Goal: Information Seeking & Learning: Learn about a topic

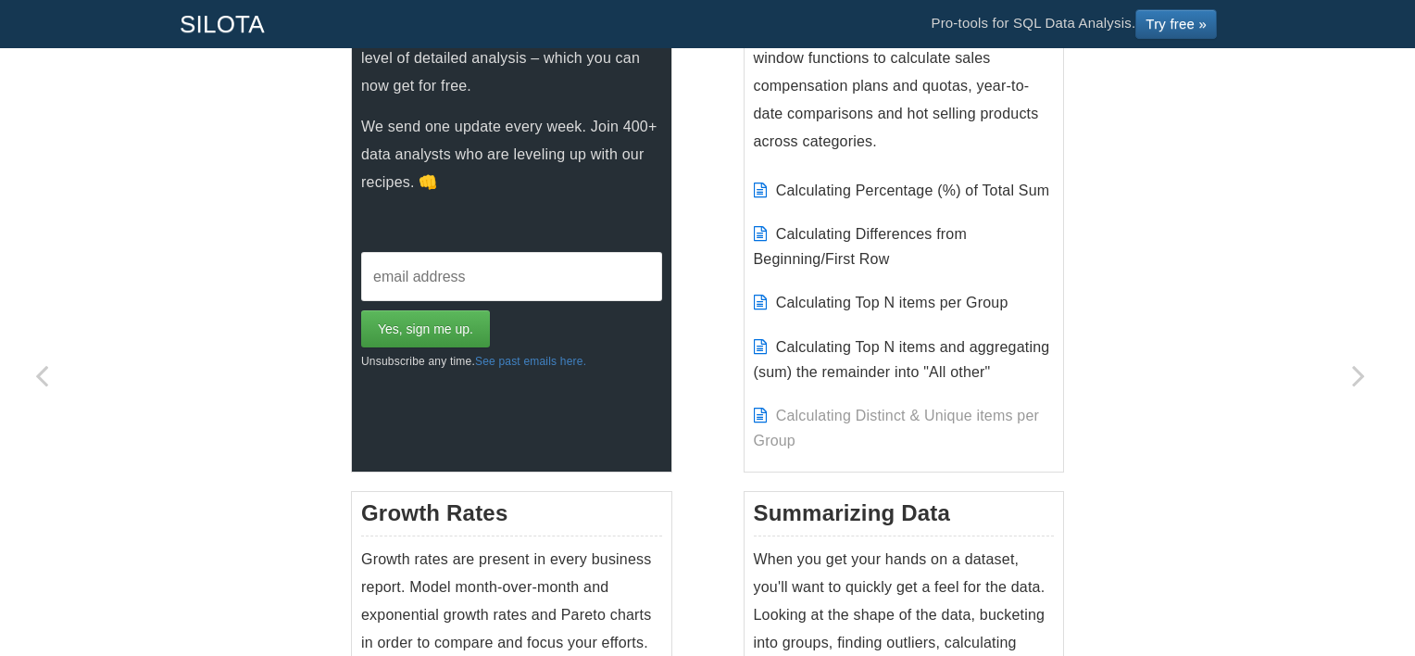
scroll to position [796, 0]
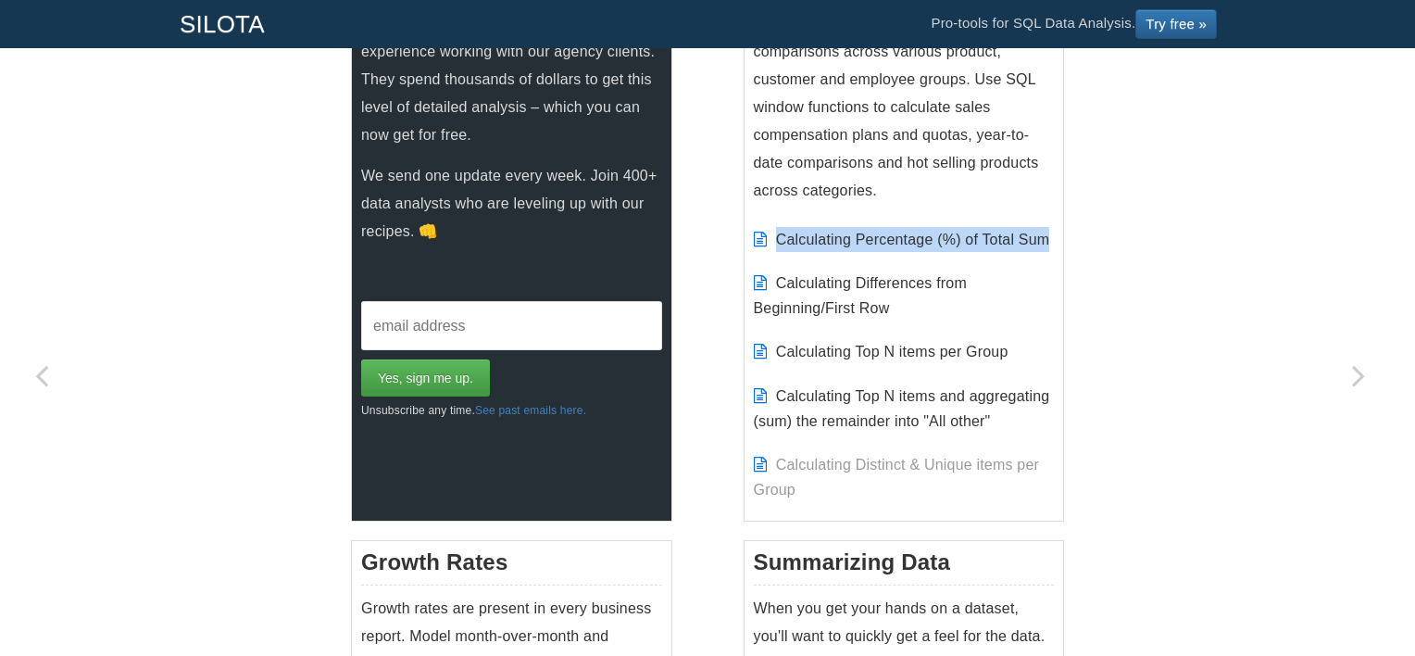
drag, startPoint x: 1095, startPoint y: 226, endPoint x: 724, endPoint y: 242, distance: 370.8
drag, startPoint x: 724, startPoint y: 242, endPoint x: 713, endPoint y: 195, distance: 47.6
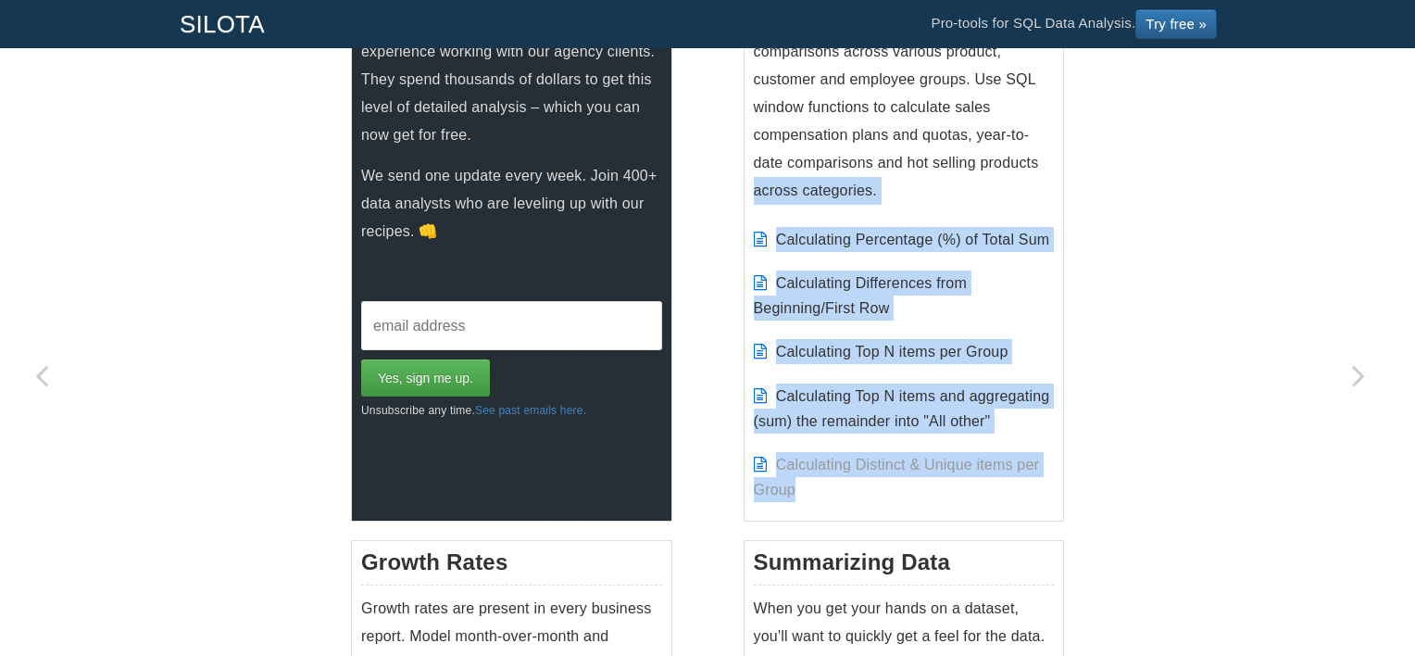
drag, startPoint x: 713, startPoint y: 195, endPoint x: 991, endPoint y: 490, distance: 404.9
copy div "across categories. Calculating Percentage (%) of Total Sum Calculating Differen…"
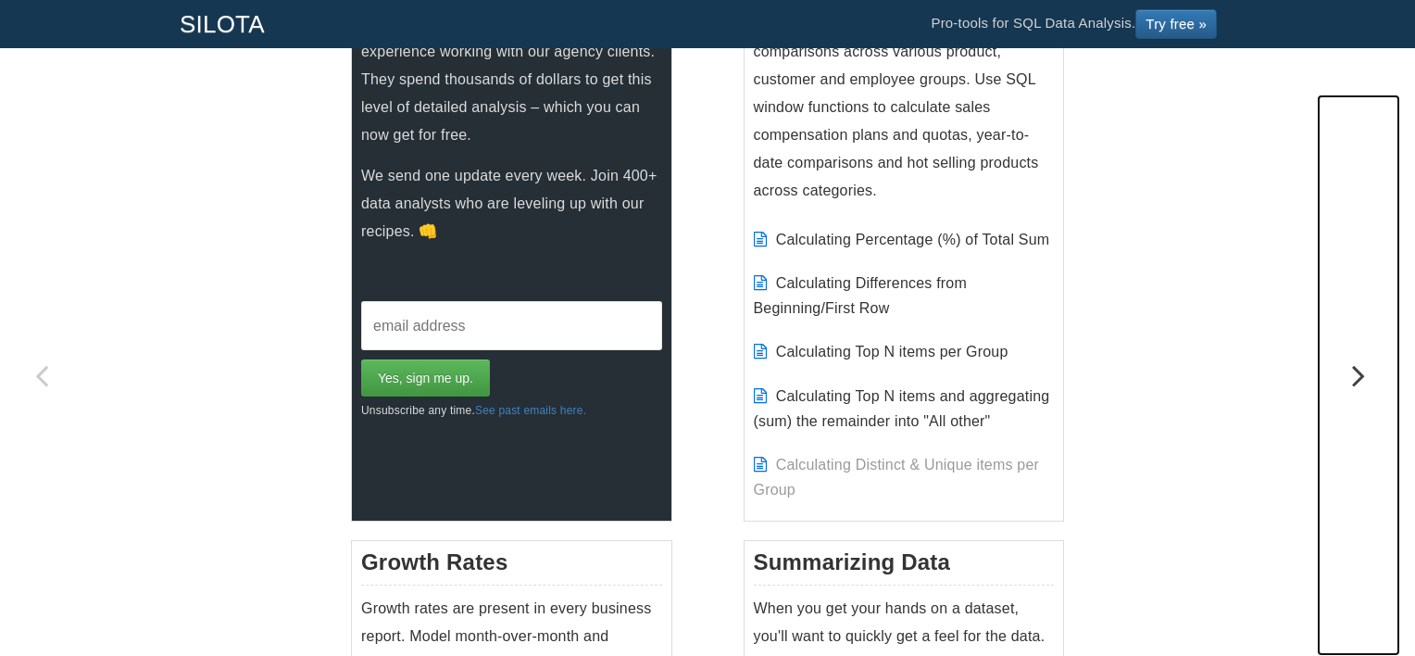
click at [1359, 371] on icon "Next page: Calculating Running Total" at bounding box center [1358, 375] width 83 height 37
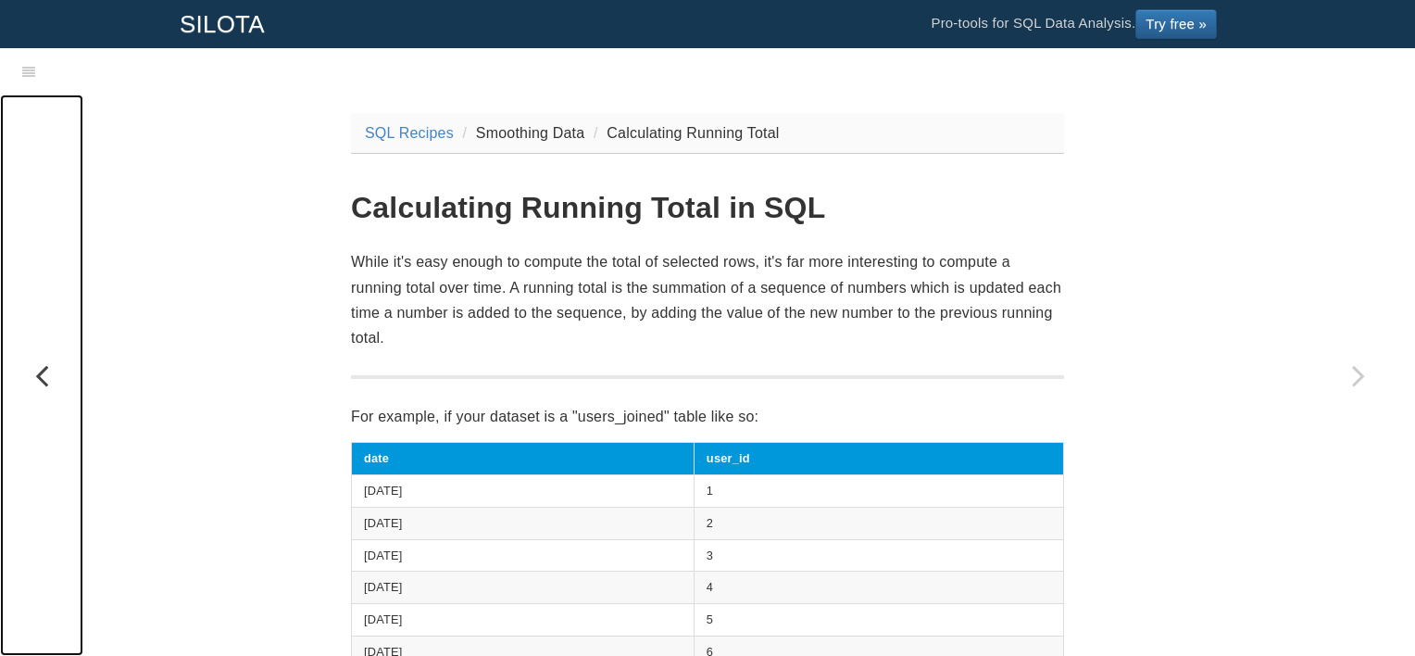
click at [41, 373] on icon "Previous page: Introduction" at bounding box center [41, 375] width 83 height 37
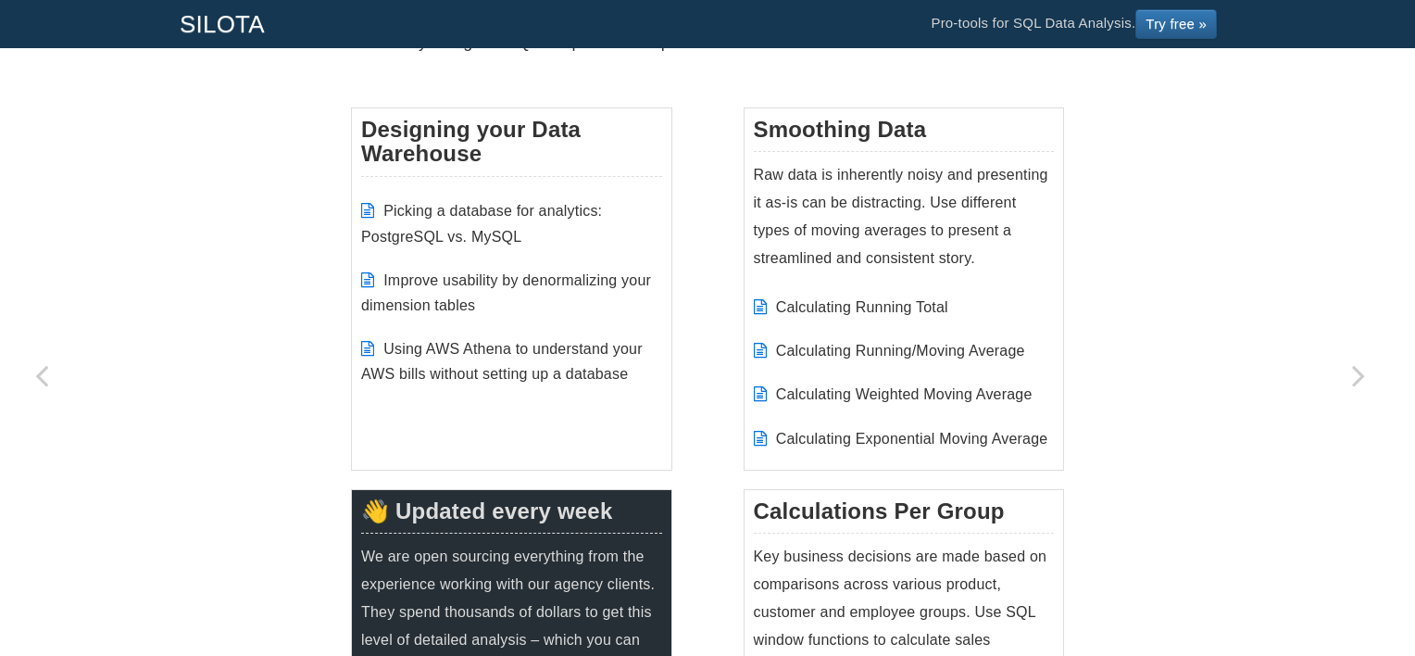
scroll to position [259, 0]
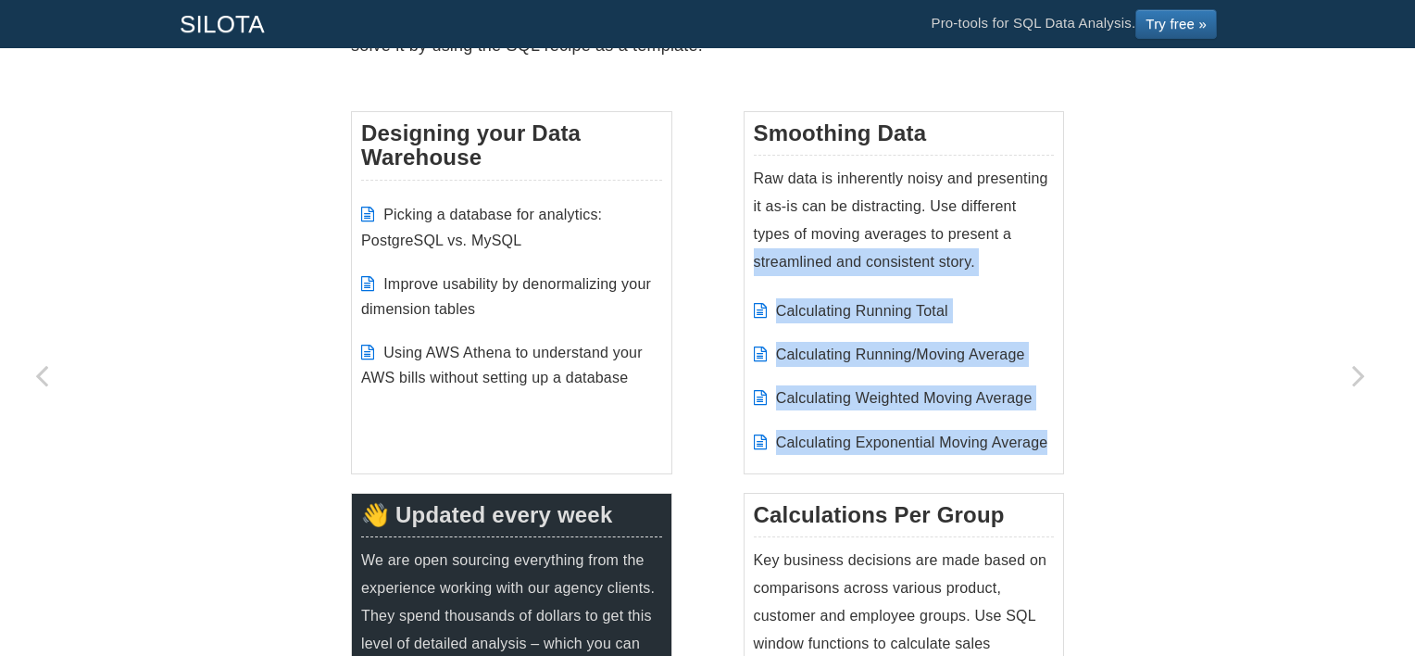
drag, startPoint x: 712, startPoint y: 262, endPoint x: 1052, endPoint y: 441, distance: 384.0
copy div "streamlined and consistent story. Calculating Running Total Calculating Running…"
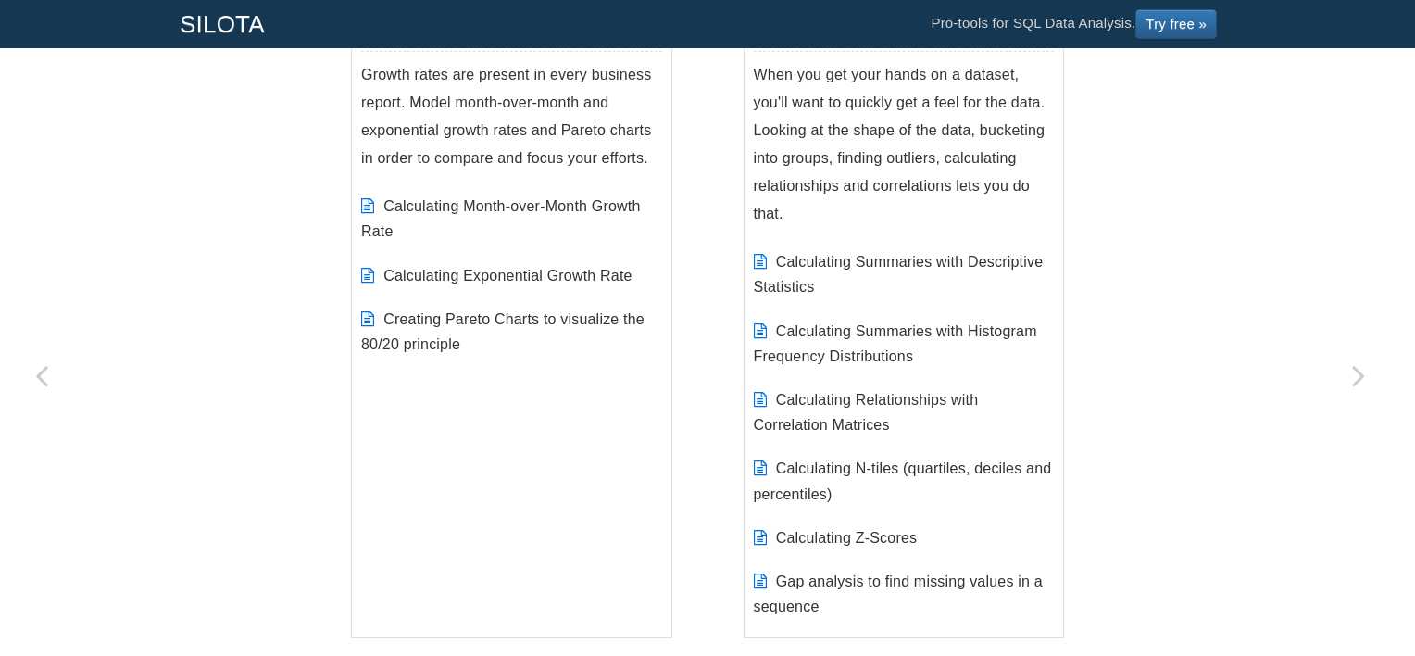
scroll to position [1371, 0]
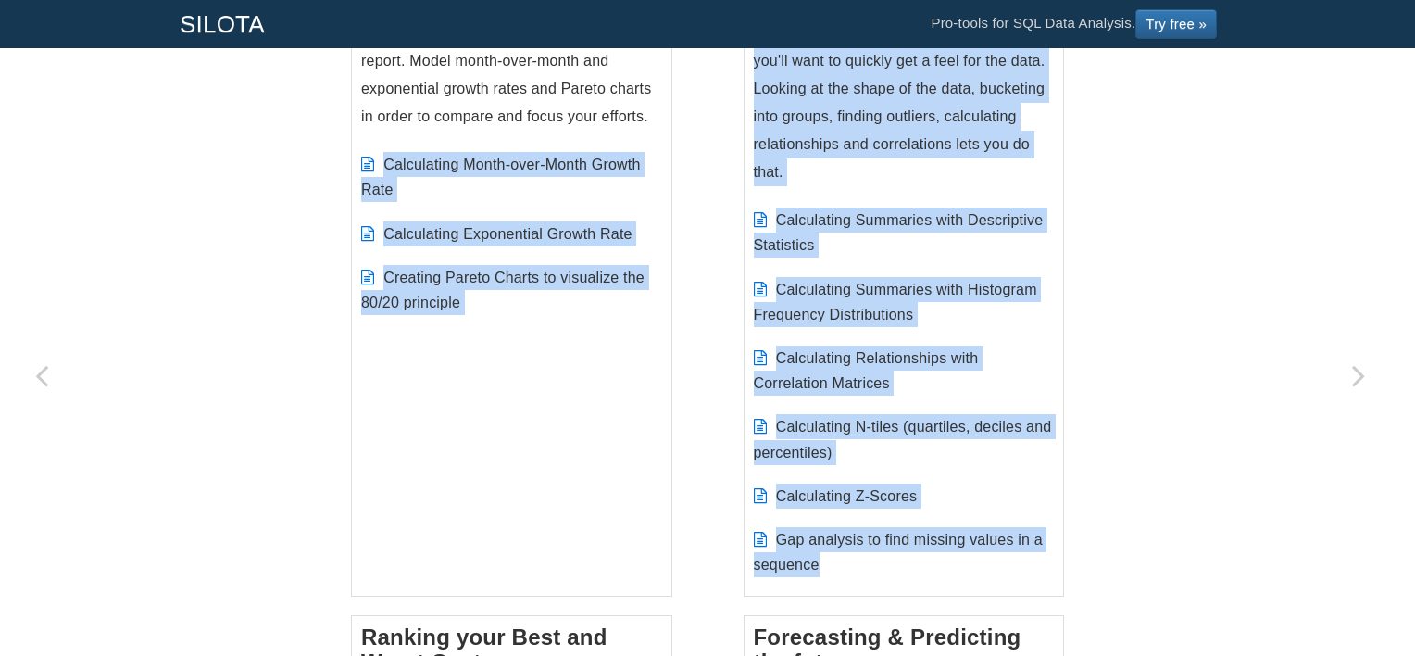
drag, startPoint x: 237, startPoint y: 133, endPoint x: 857, endPoint y: 581, distance: 764.1
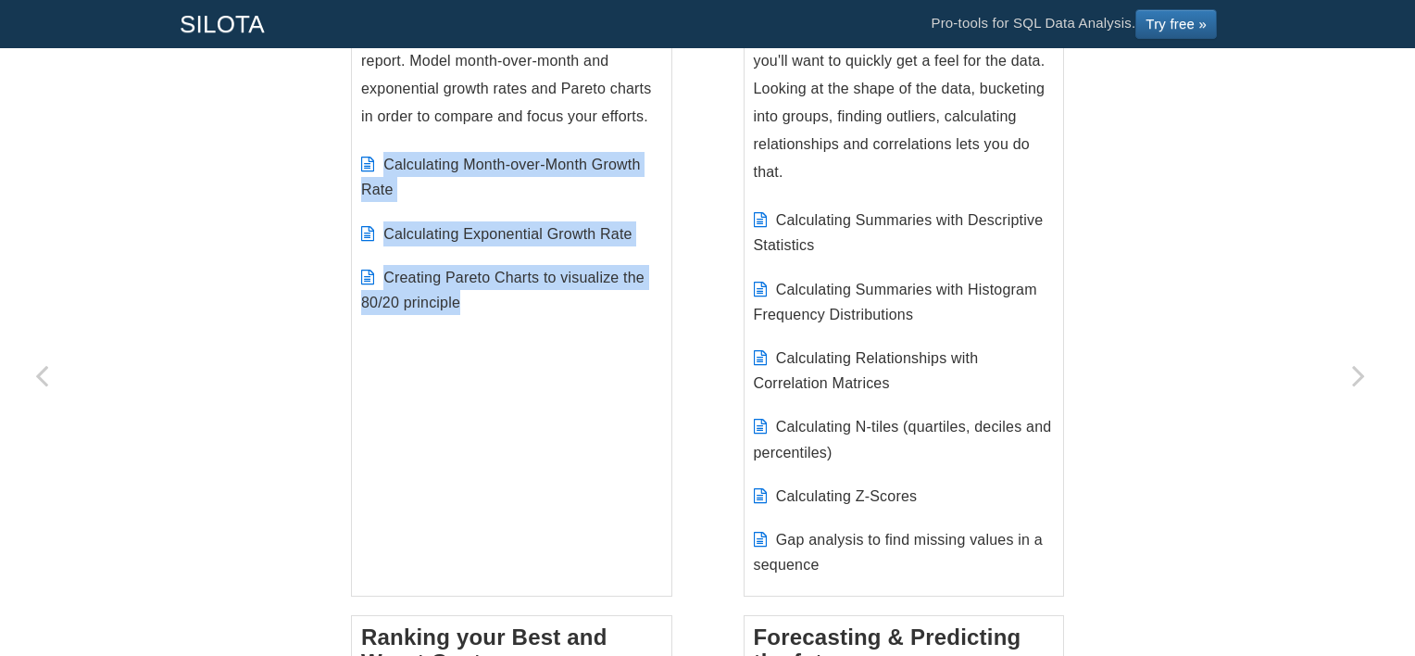
drag, startPoint x: 272, startPoint y: 137, endPoint x: 581, endPoint y: 312, distance: 354.6
copy ul "Calculating Month-over-Month Growth Rate Calculating Exponential Growth Rate Cr…"
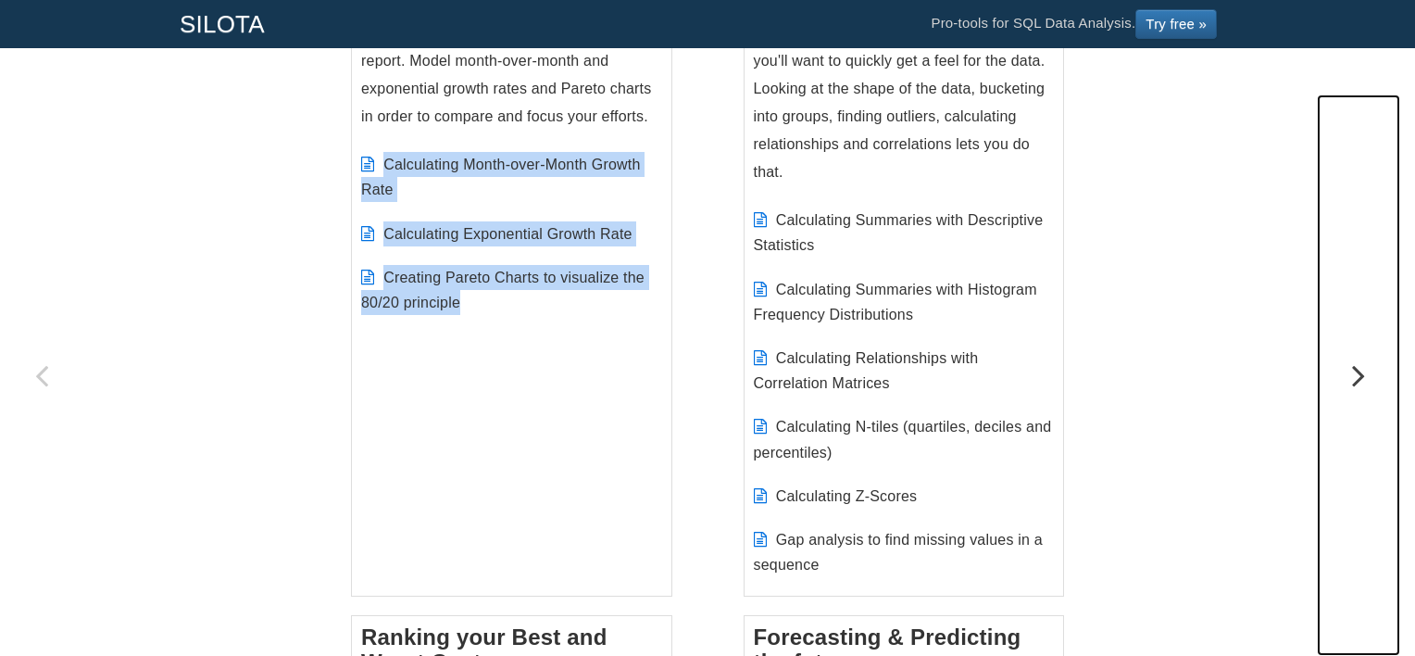
click at [1326, 250] on link "Next page: Calculating Running Total" at bounding box center [1358, 374] width 83 height 561
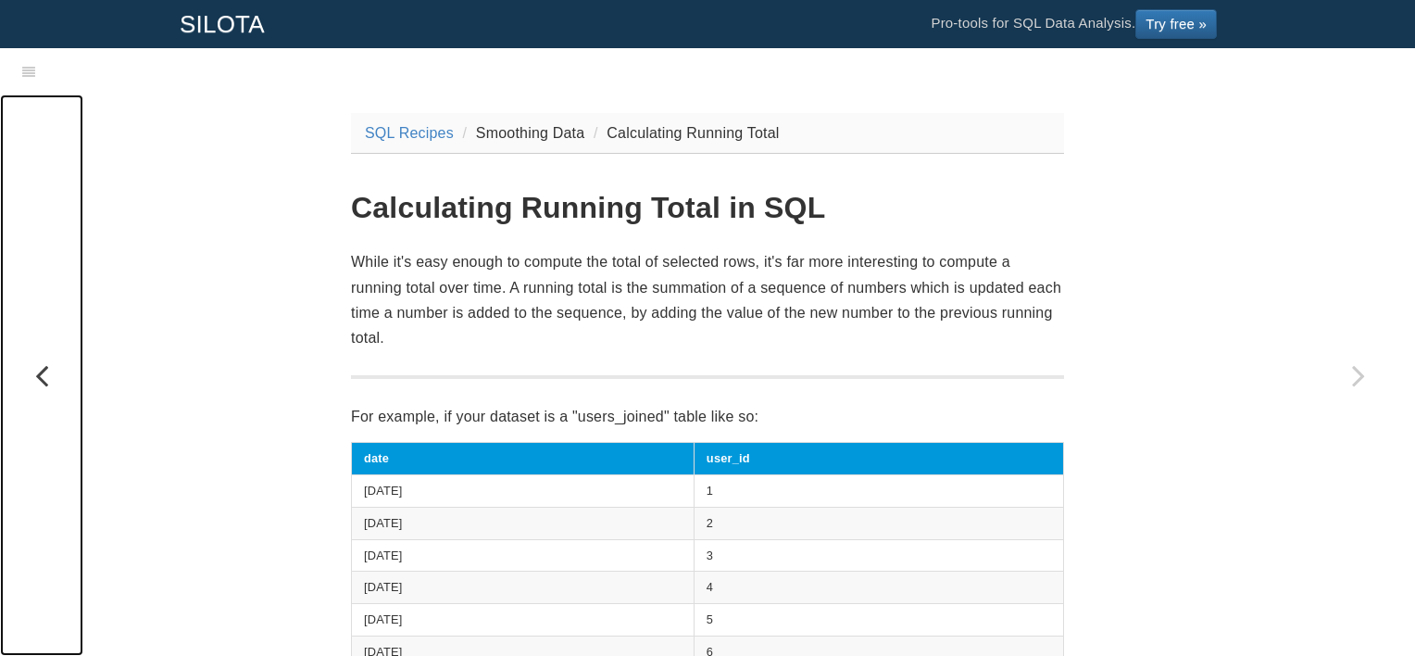
click at [46, 363] on icon "Previous page: Introduction" at bounding box center [41, 375] width 83 height 37
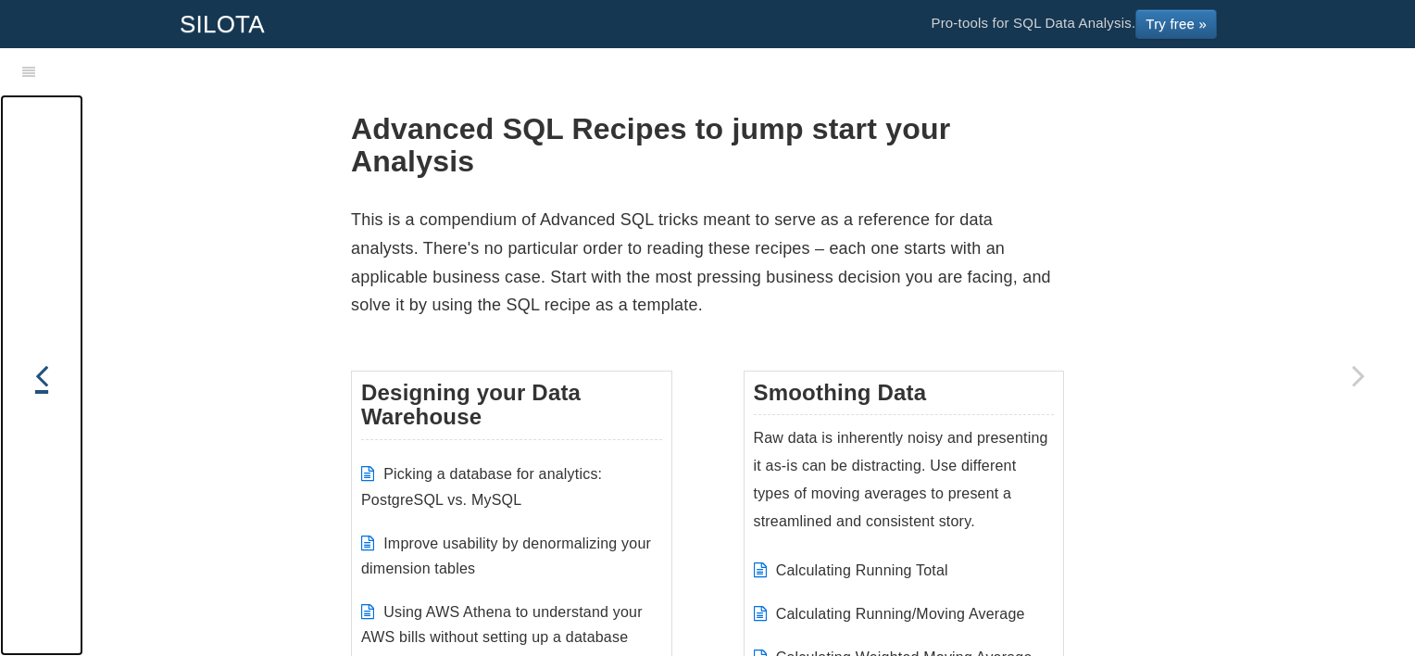
click at [46, 363] on icon "Previous page: Toggle Dark Mode" at bounding box center [41, 375] width 83 height 37
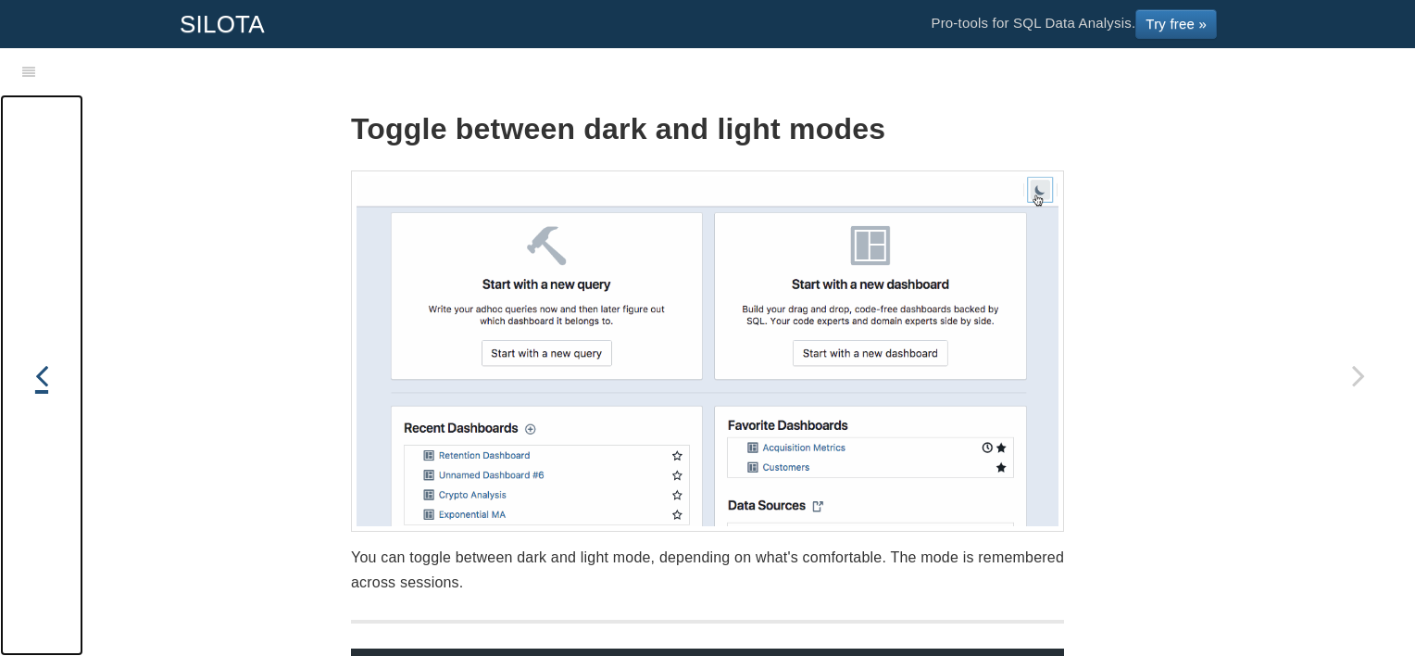
click at [46, 363] on icon "Previous page: First steps with Silota dashboarding and charting" at bounding box center [41, 375] width 83 height 37
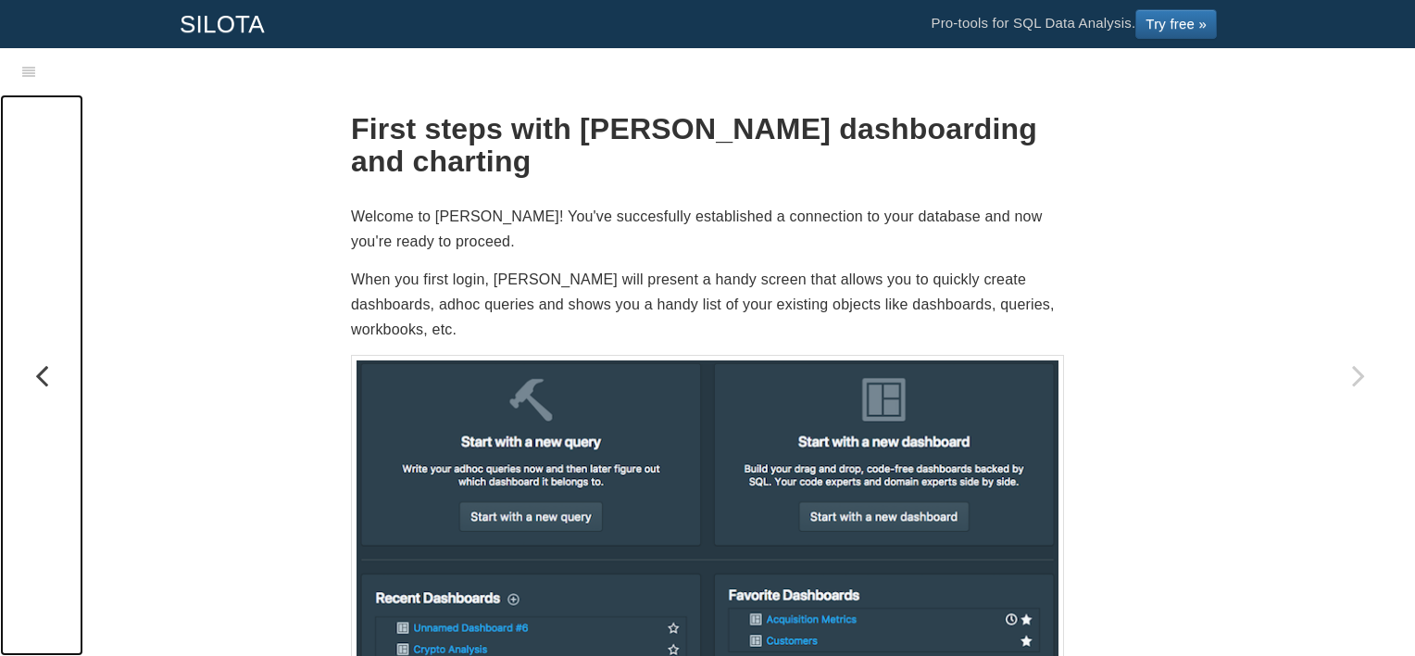
click at [44, 364] on icon "Previous page: SSH Tunnel to a Private network" at bounding box center [41, 375] width 83 height 37
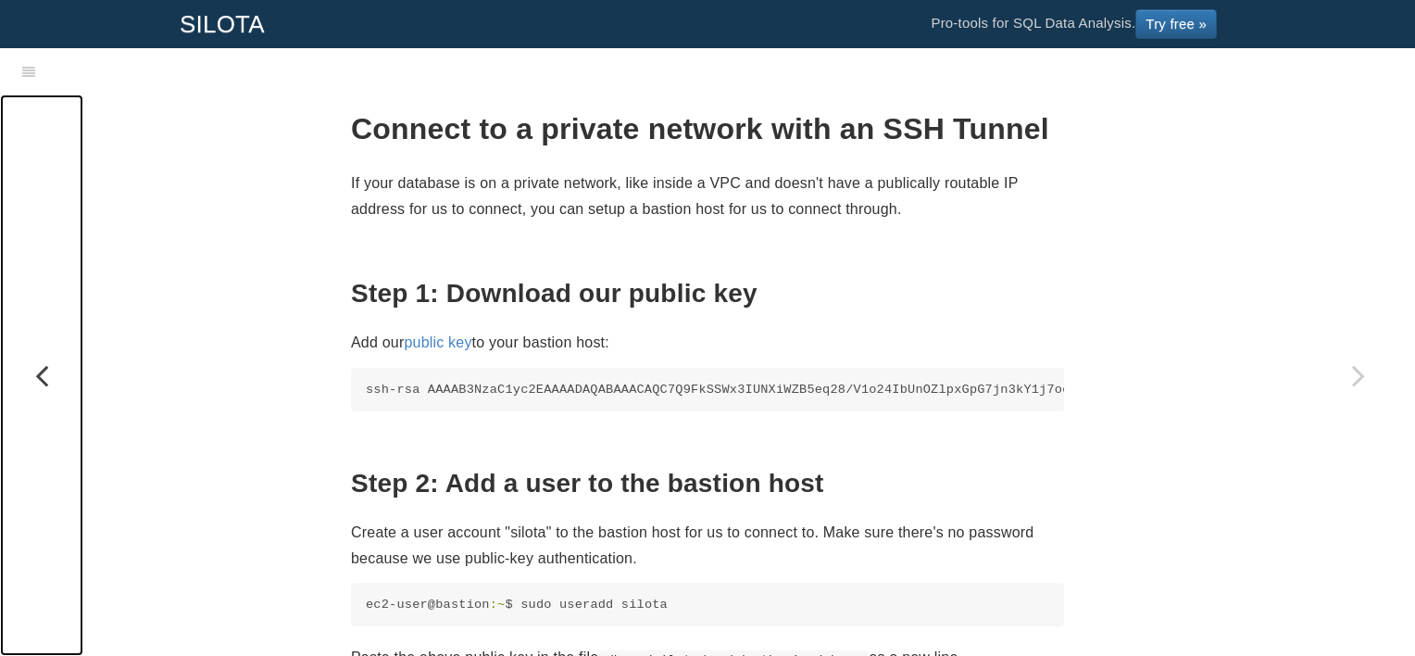
click at [40, 374] on icon "Previous page: Connecting to Amazon Athena" at bounding box center [41, 375] width 83 height 37
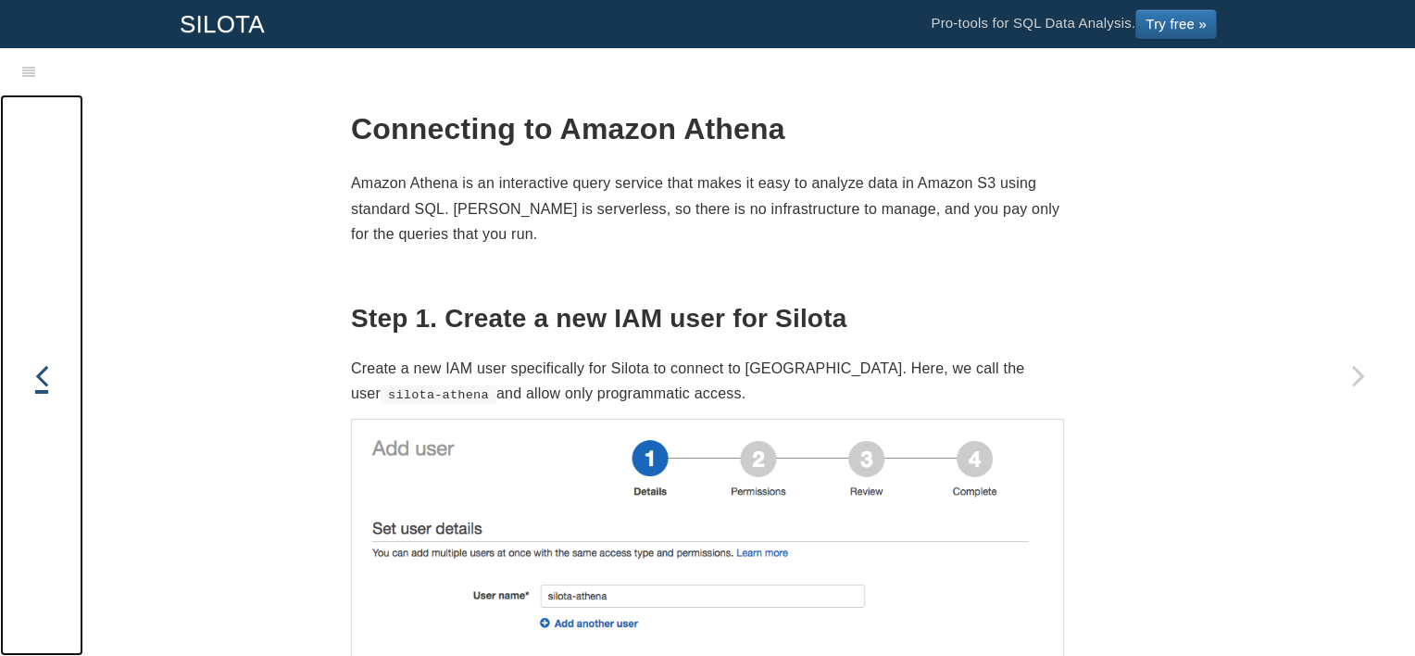
click at [40, 374] on icon "Previous page: Connecting to Segment Warehouse" at bounding box center [41, 375] width 83 height 37
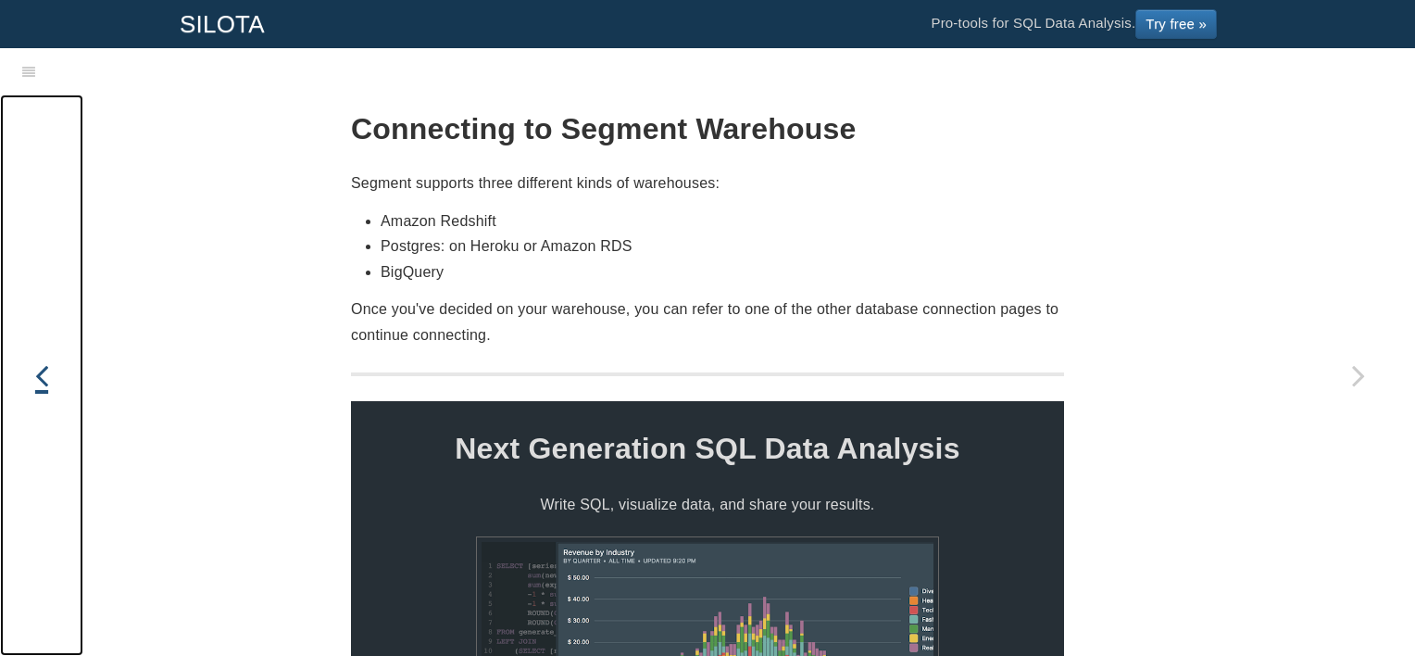
click at [40, 374] on icon "Previous page: Connecting to SQL Server" at bounding box center [41, 375] width 83 height 37
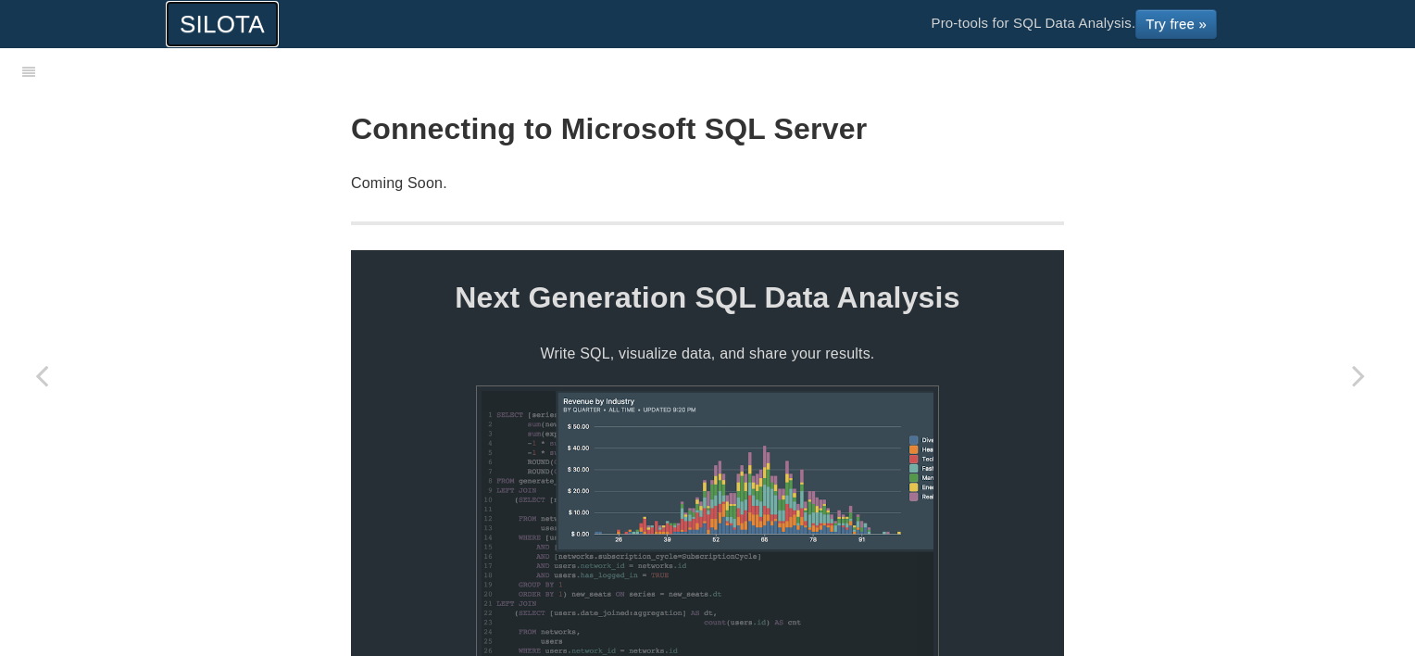
click at [234, 21] on link "SILOTA" at bounding box center [222, 24] width 113 height 46
click at [23, 73] on icon at bounding box center [28, 72] width 13 height 13
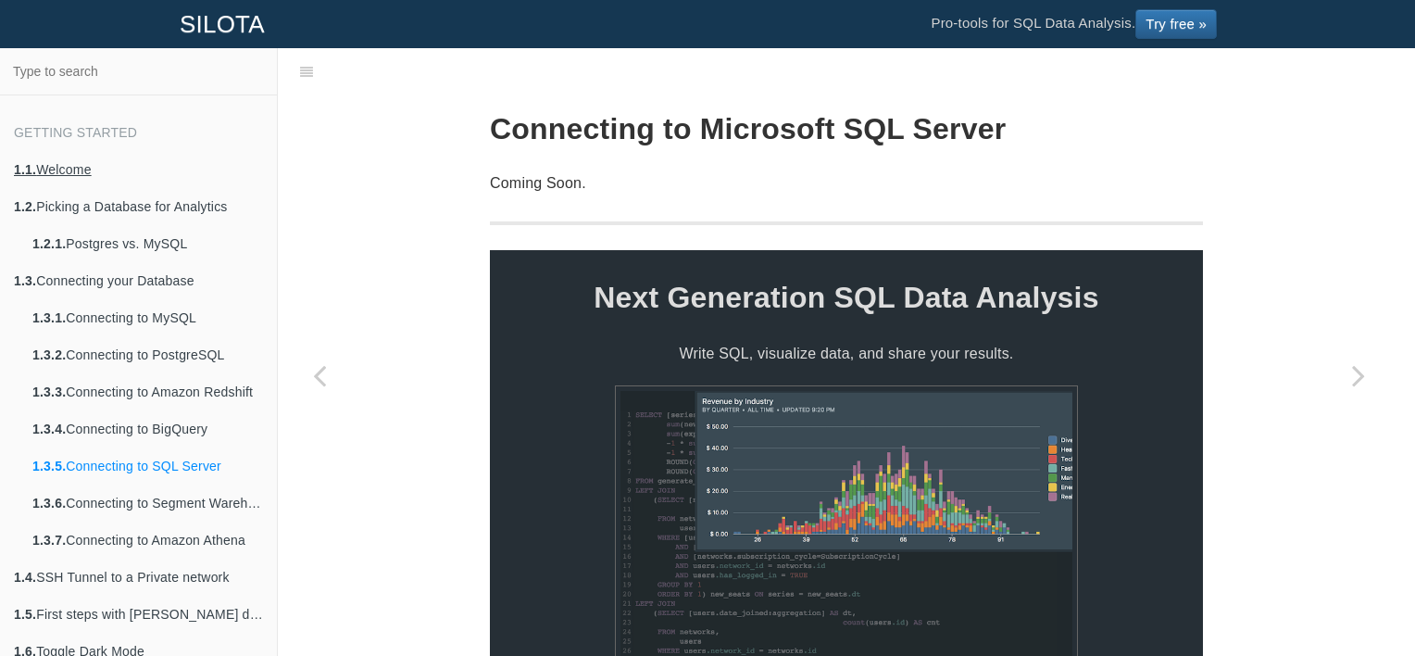
click at [77, 171] on link "1.1. Welcome" at bounding box center [138, 169] width 277 height 37
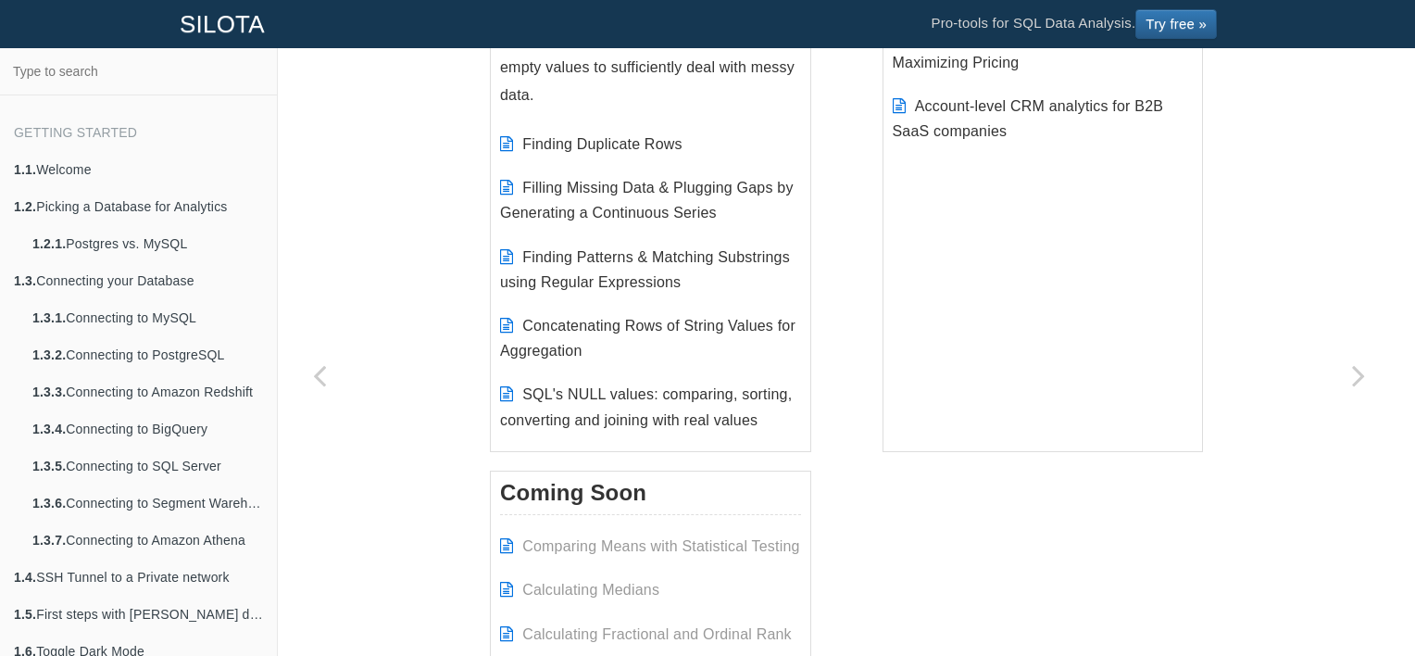
scroll to position [3113, 0]
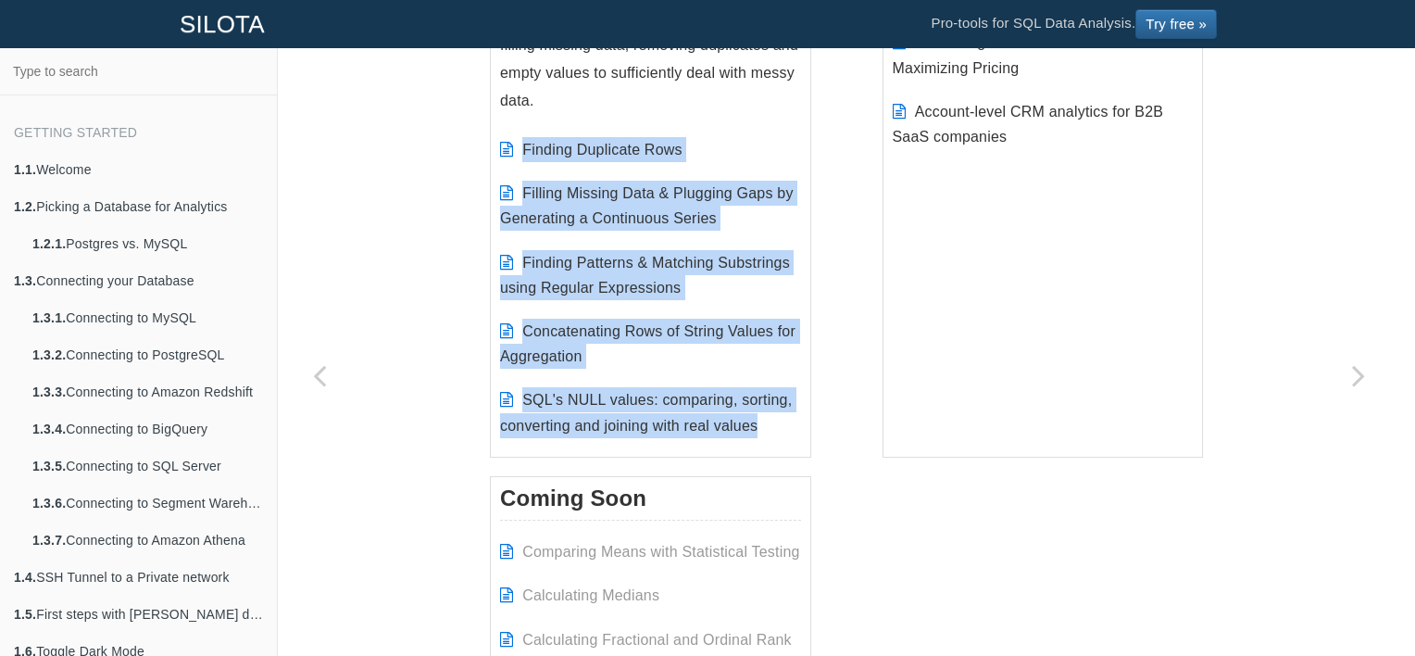
drag, startPoint x: 453, startPoint y: 132, endPoint x: 773, endPoint y: 440, distance: 444.1
copy ul "Finding Duplicate Rows Filling Missing Data & Plugging Gaps by Generating a Con…"
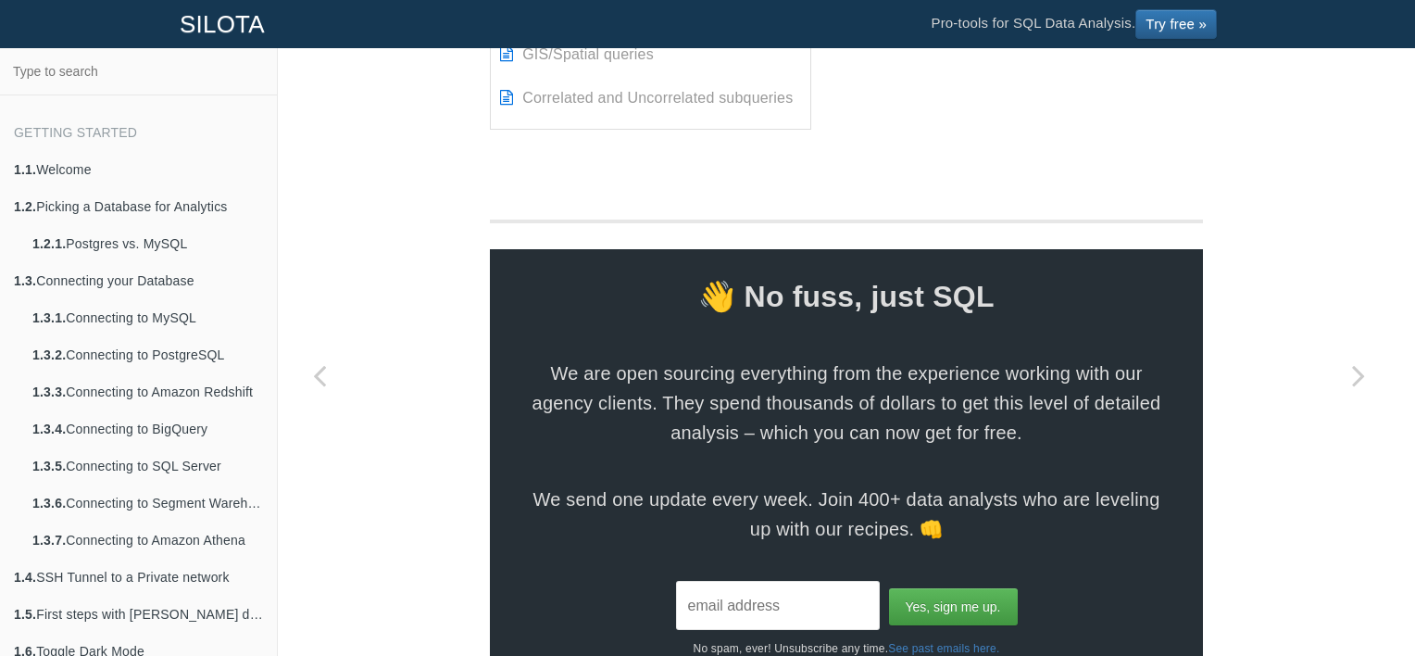
scroll to position [4071, 0]
